Goal: Task Accomplishment & Management: Manage account settings

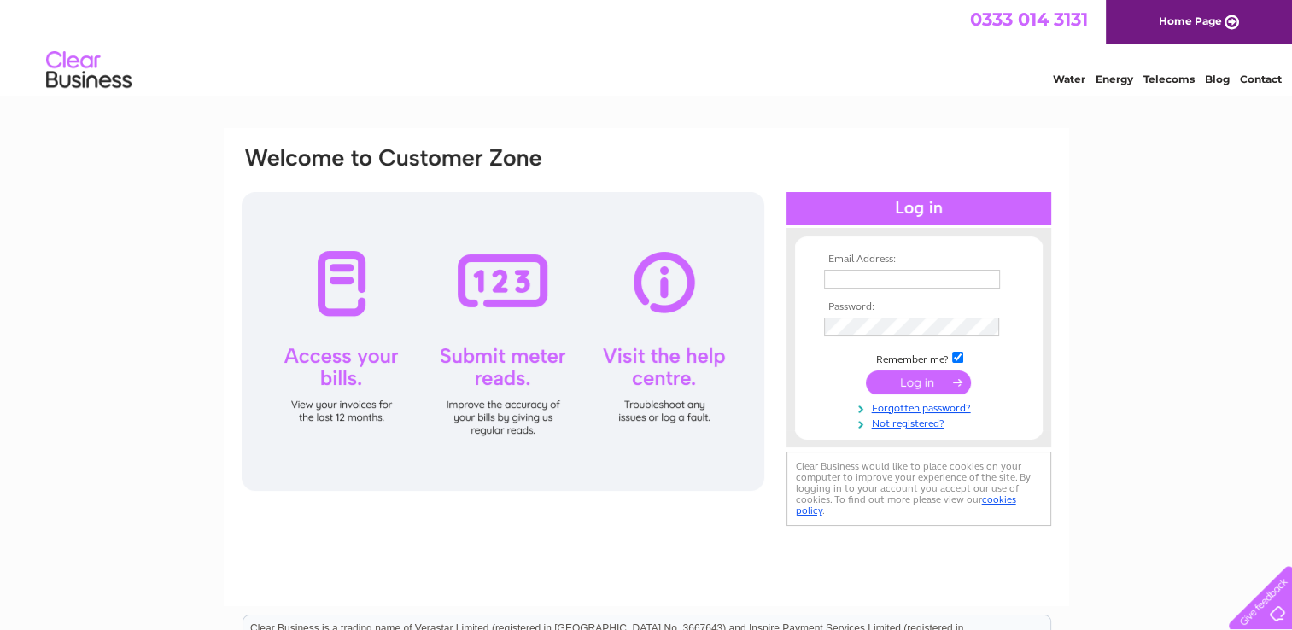
type input "ruth@sjomand.co.uk"
click at [926, 379] on input "submit" at bounding box center [918, 383] width 105 height 24
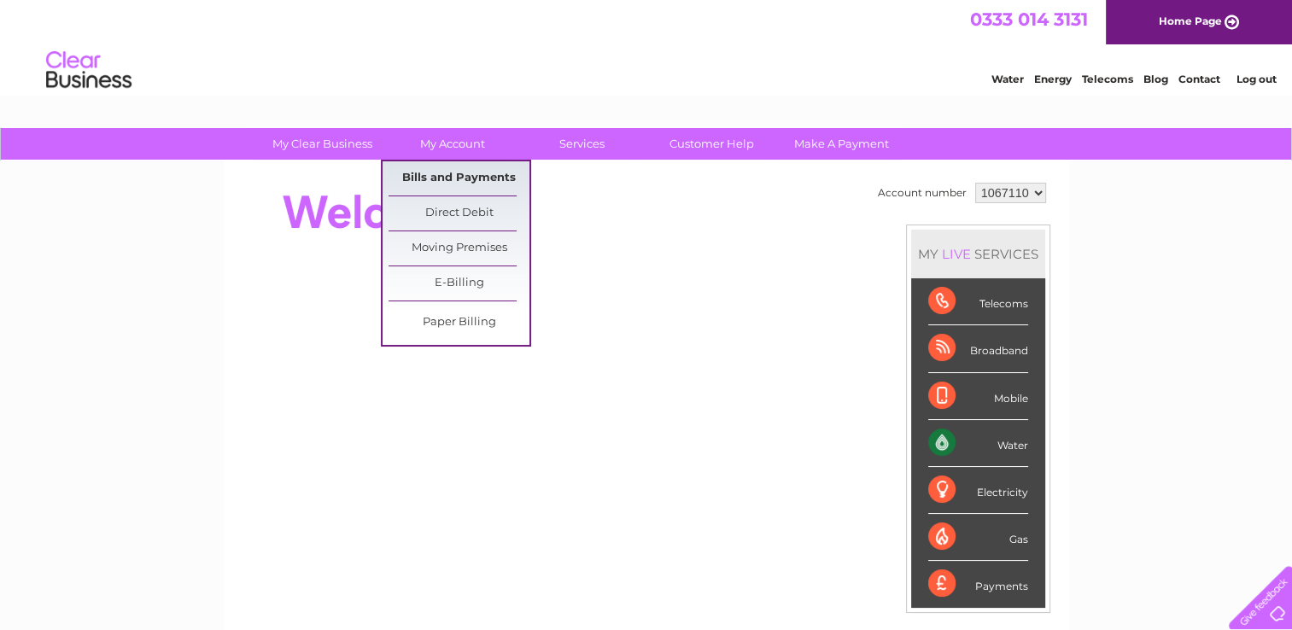
click at [487, 173] on link "Bills and Payments" at bounding box center [459, 178] width 141 height 34
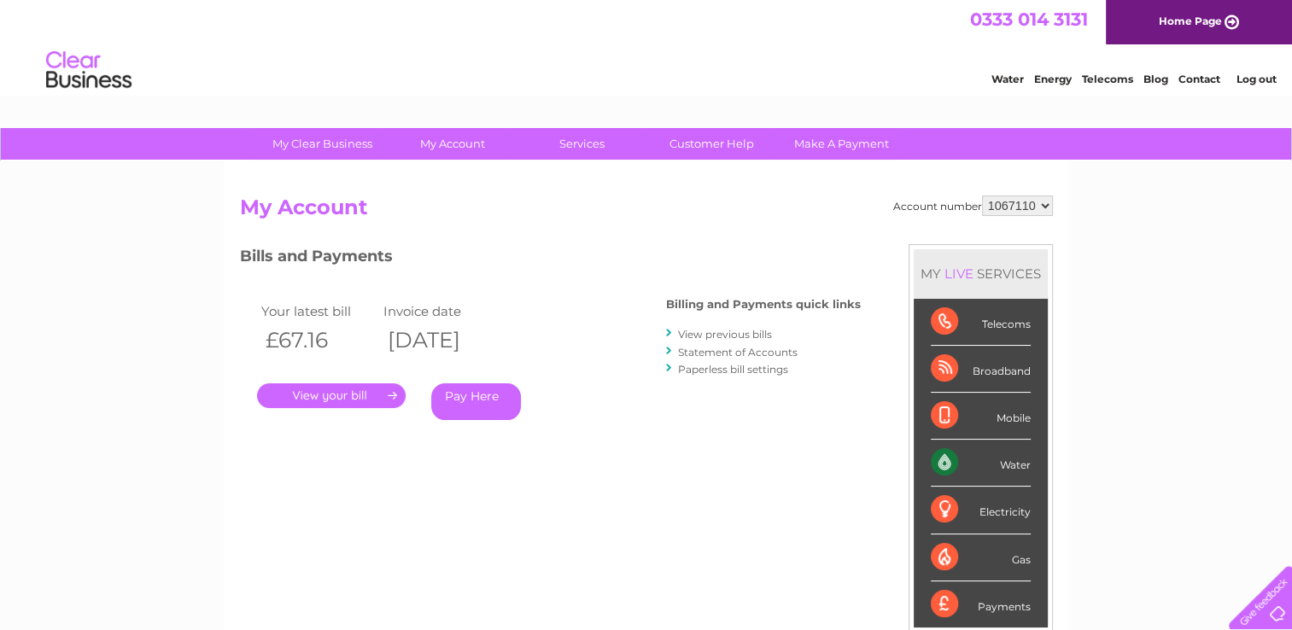
click at [731, 330] on link "View previous bills" at bounding box center [725, 334] width 94 height 13
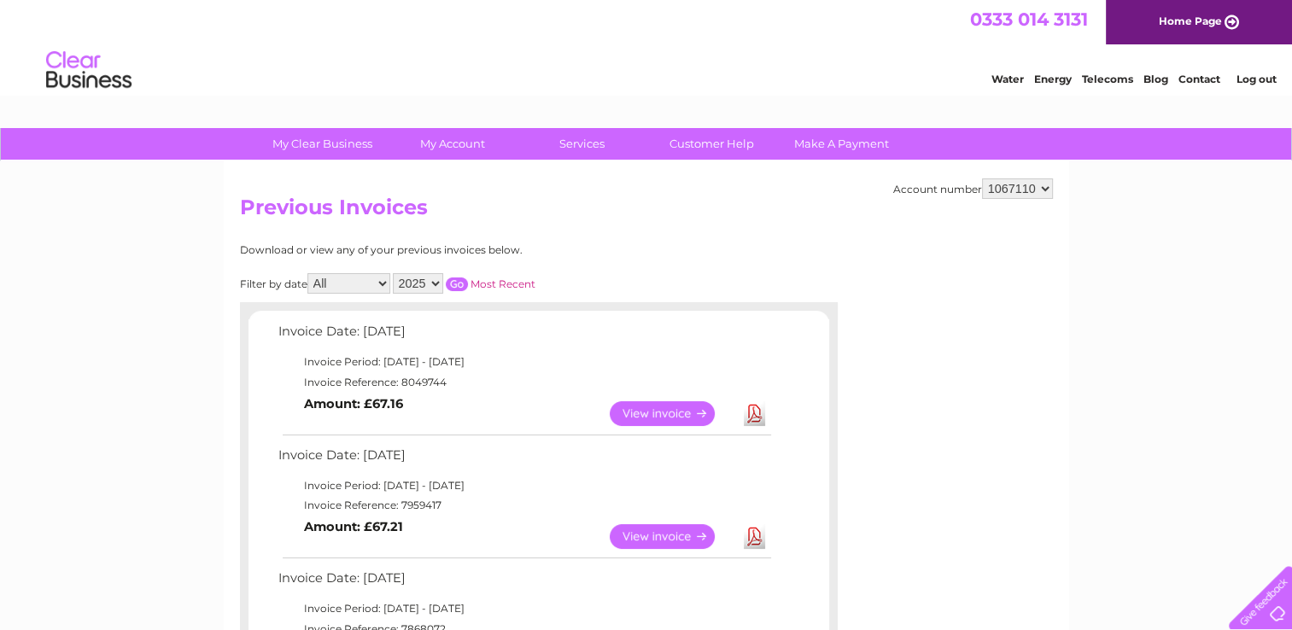
click at [437, 282] on select "2025 2024 2023 2022" at bounding box center [418, 283] width 50 height 20
select select "2024"
click at [395, 273] on select "2025 2024 2023 2022" at bounding box center [418, 283] width 50 height 20
click at [460, 279] on input "button" at bounding box center [457, 285] width 22 height 14
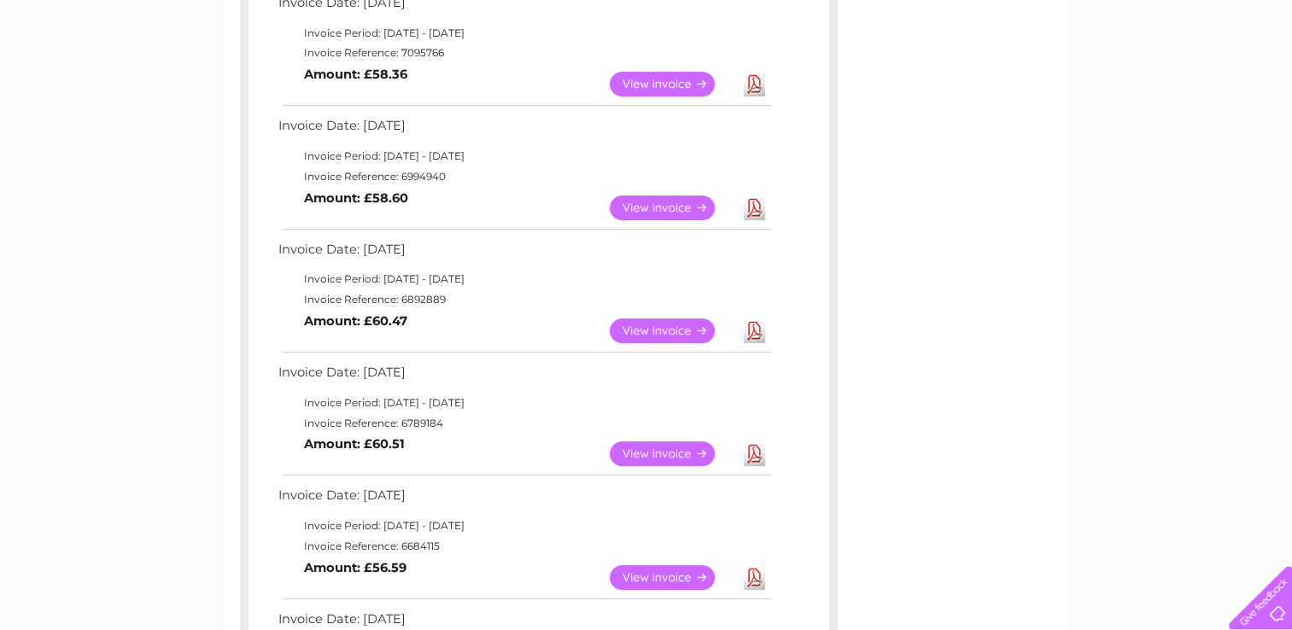
scroll to position [448, 0]
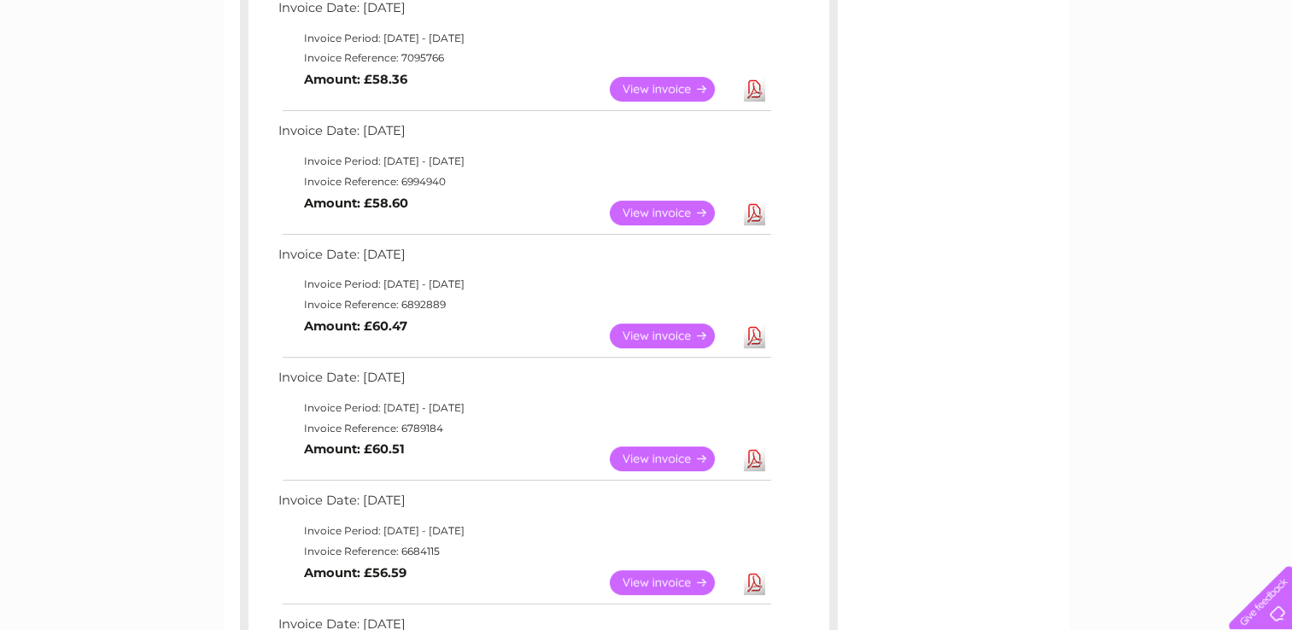
click at [676, 333] on link "View" at bounding box center [673, 336] width 126 height 25
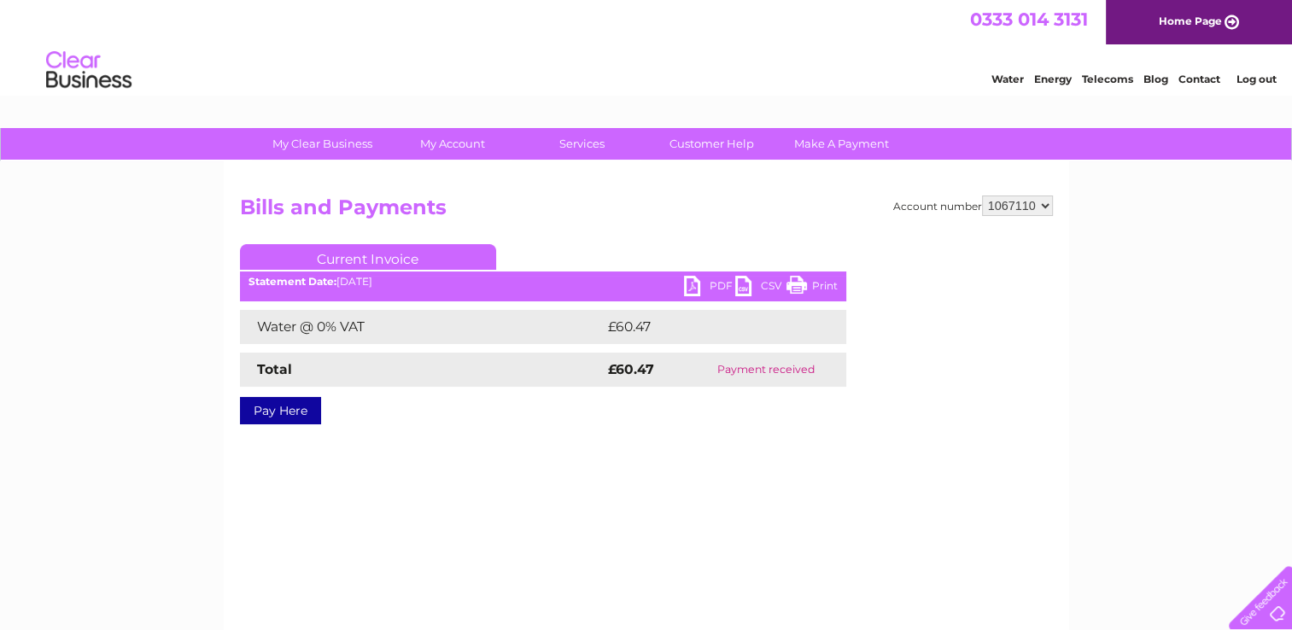
click at [801, 288] on link "Print" at bounding box center [812, 288] width 51 height 25
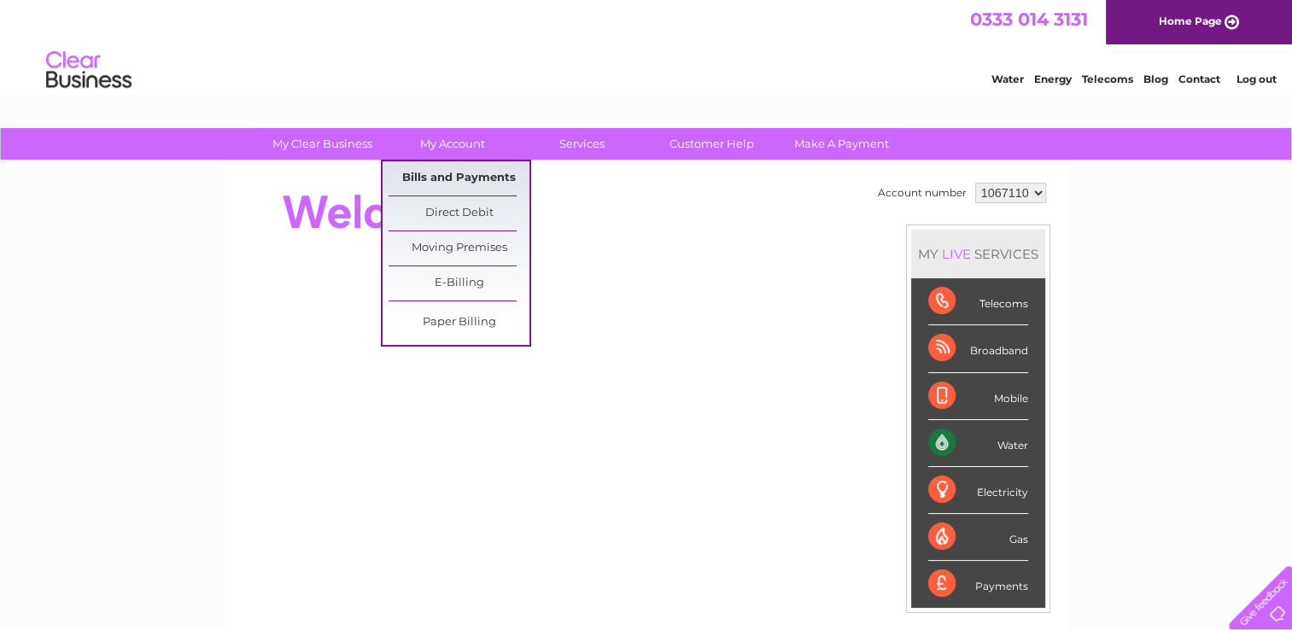
click at [472, 172] on link "Bills and Payments" at bounding box center [459, 178] width 141 height 34
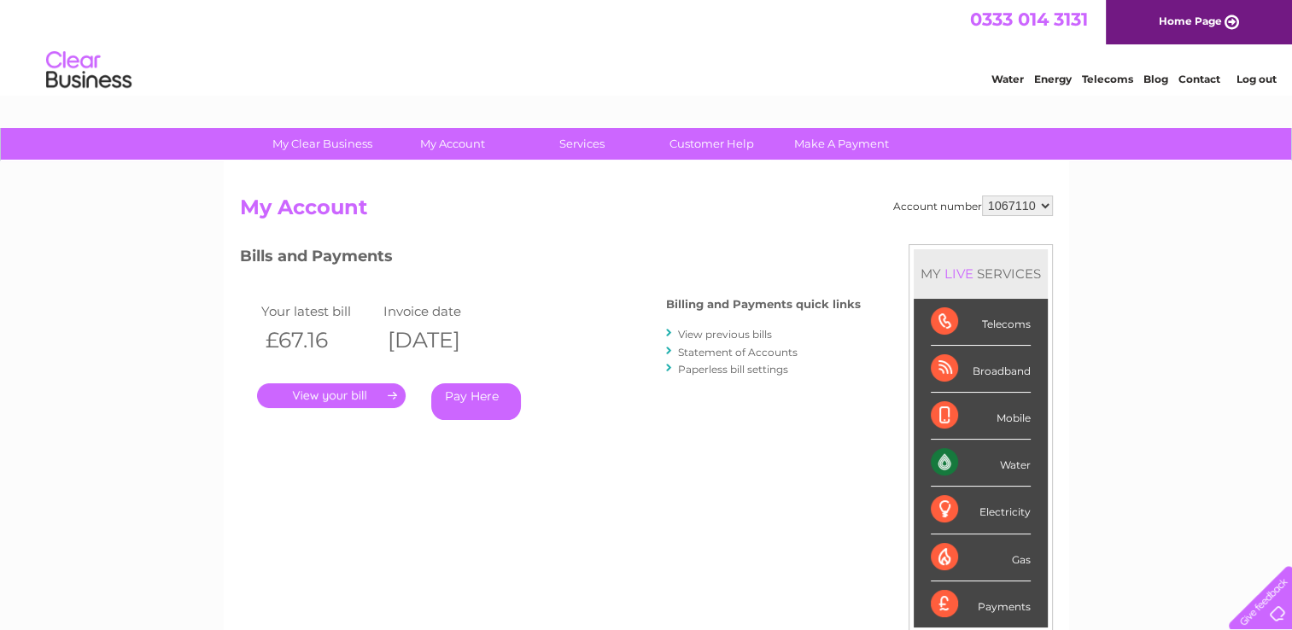
click at [701, 336] on link "View previous bills" at bounding box center [725, 334] width 94 height 13
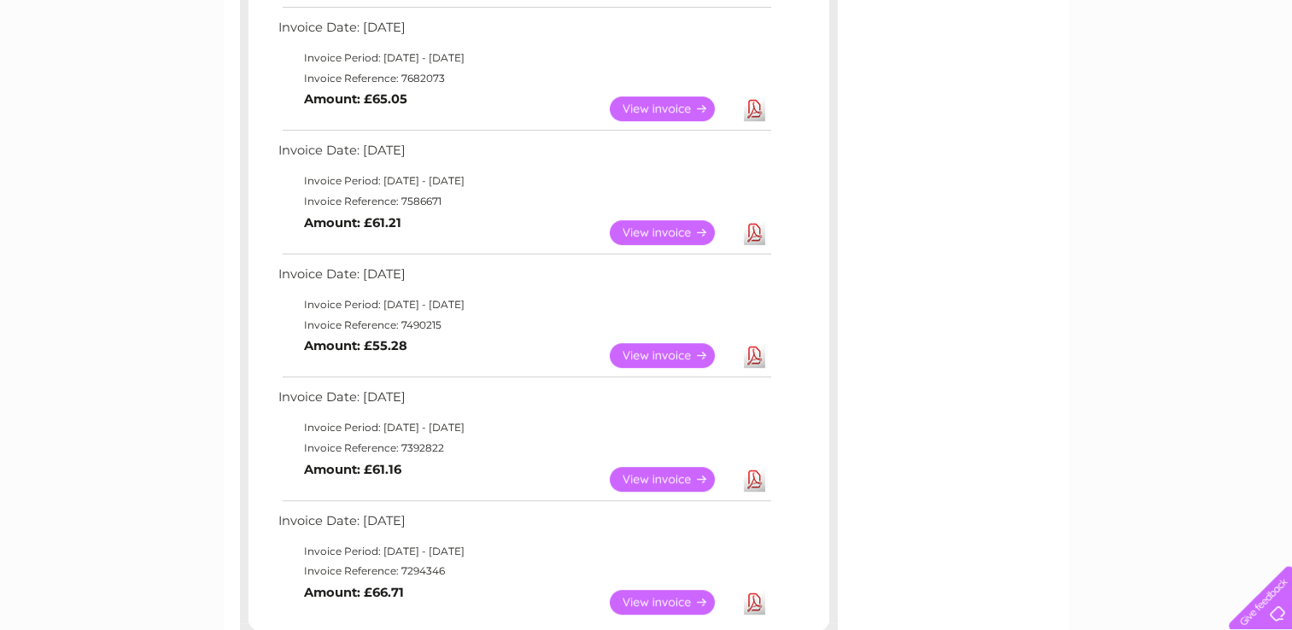
scroll to position [810, 0]
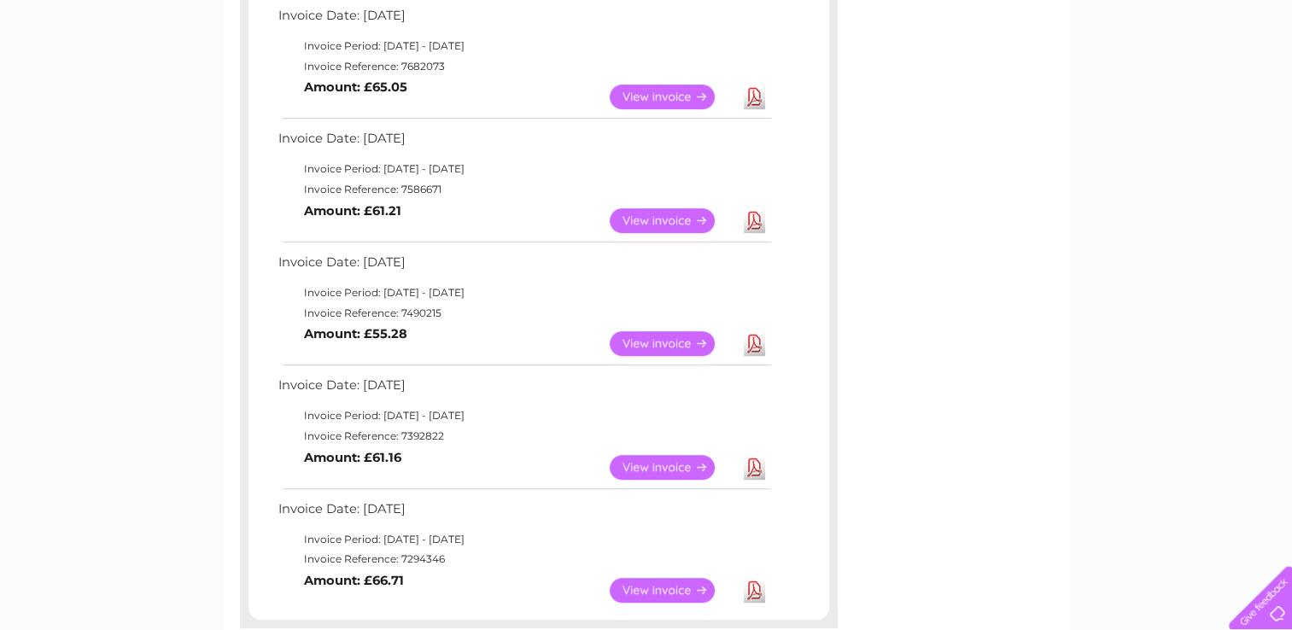
click at [754, 467] on link "Download" at bounding box center [754, 467] width 21 height 25
